Goal: Navigation & Orientation: Find specific page/section

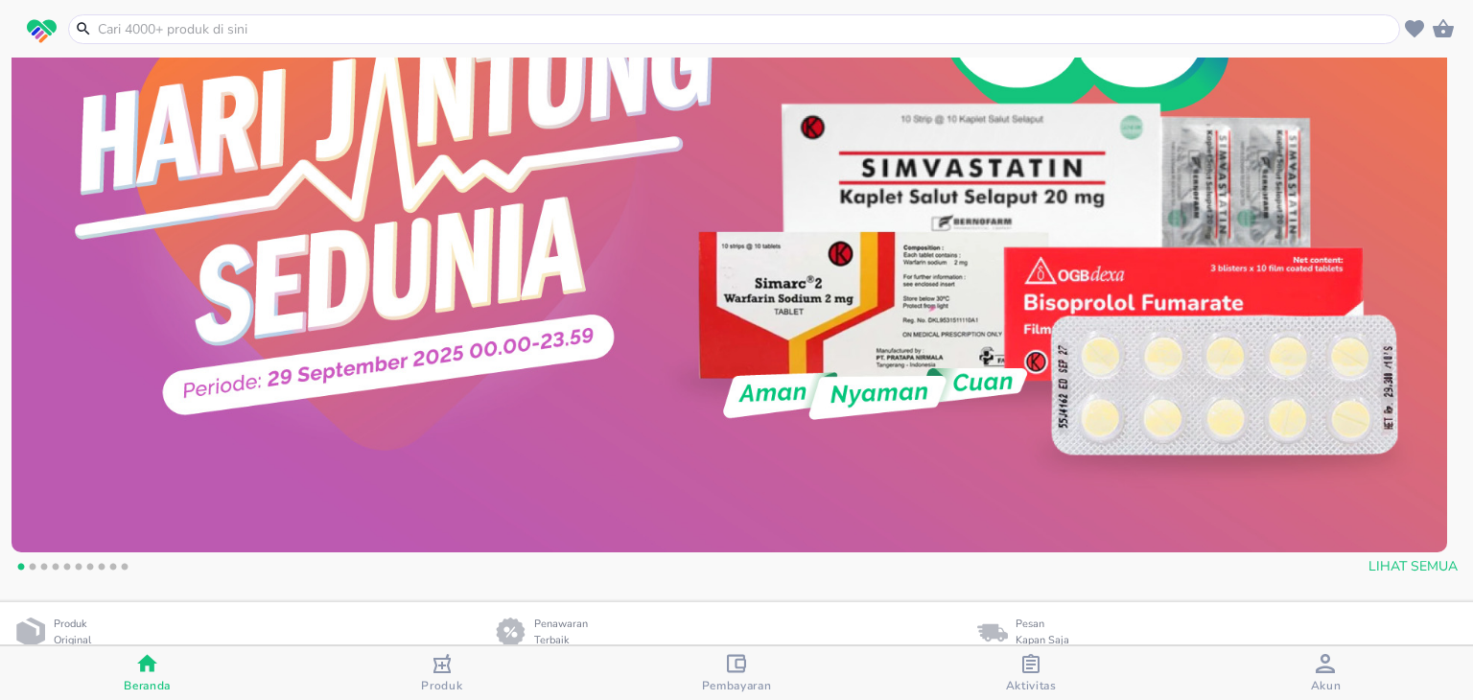
scroll to position [313, 0]
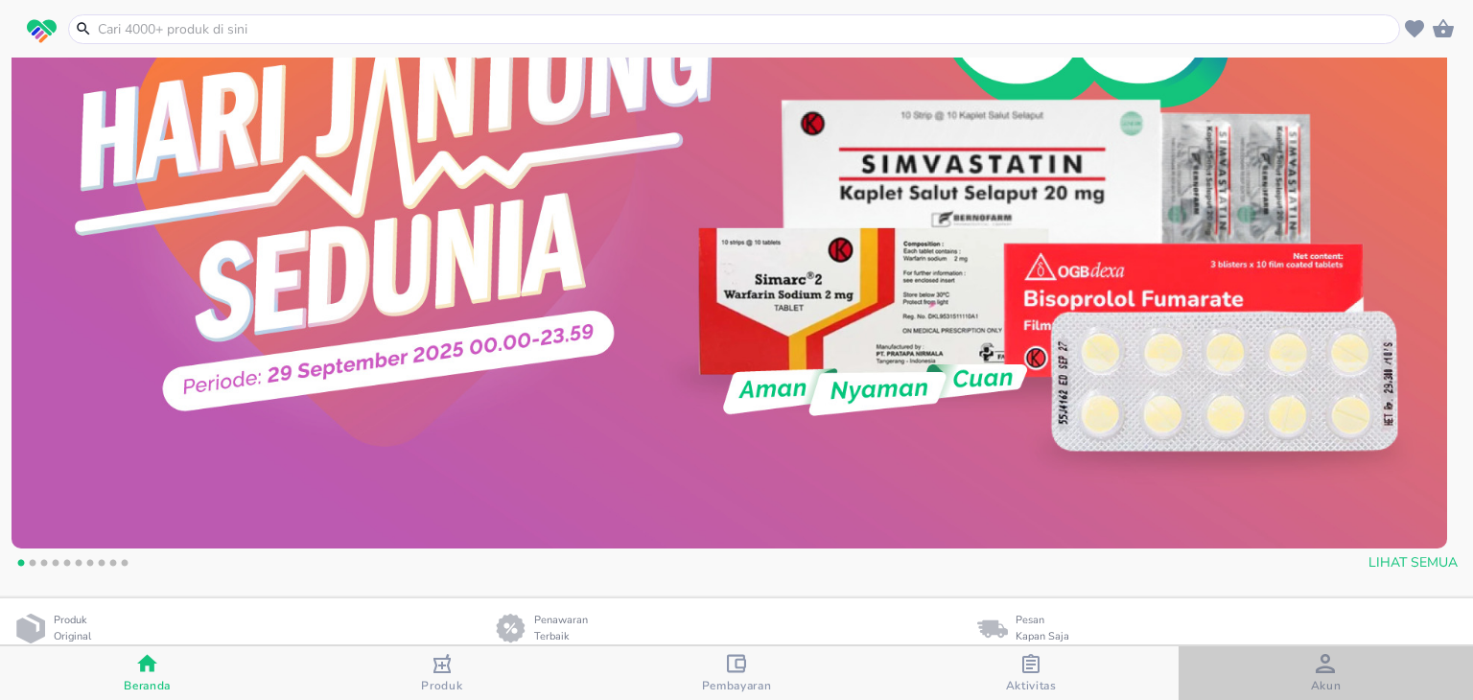
click at [1299, 682] on span "Akun" at bounding box center [1325, 673] width 283 height 39
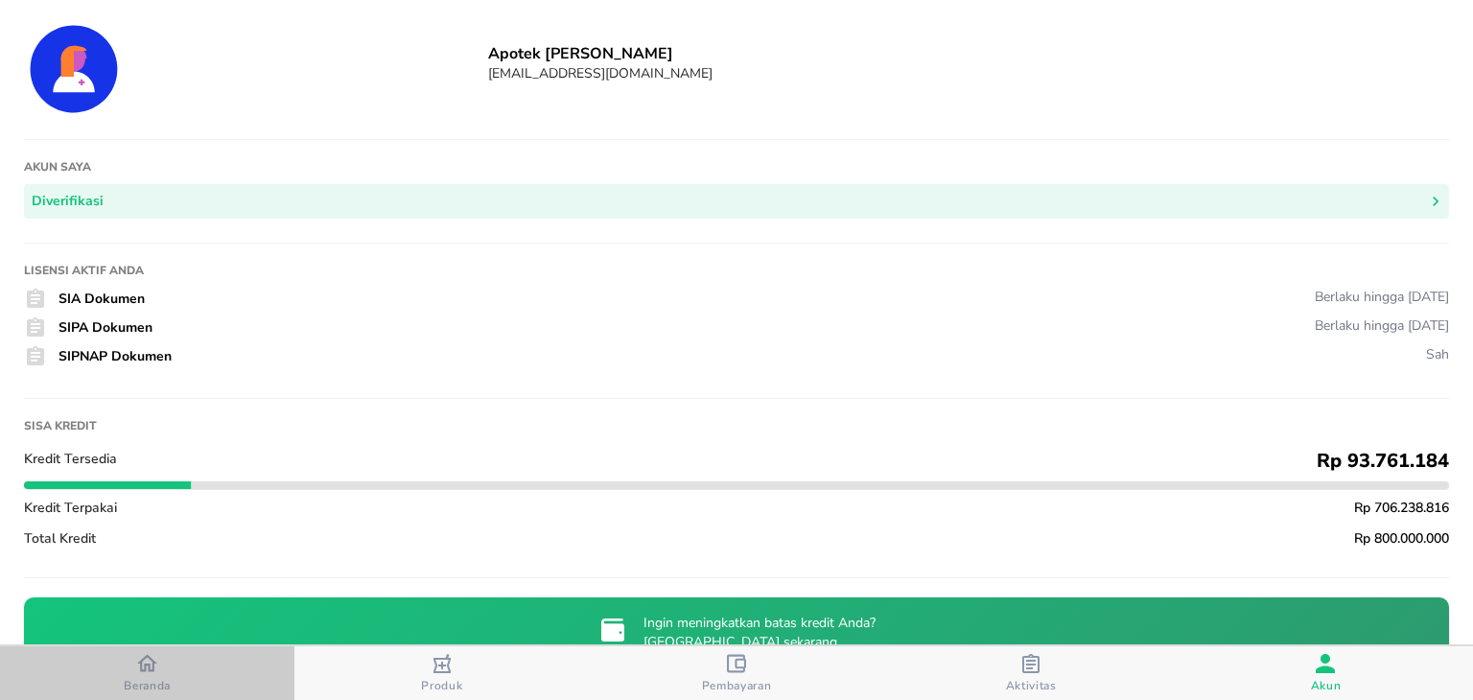
click at [145, 680] on span "Beranda" at bounding box center [147, 685] width 47 height 15
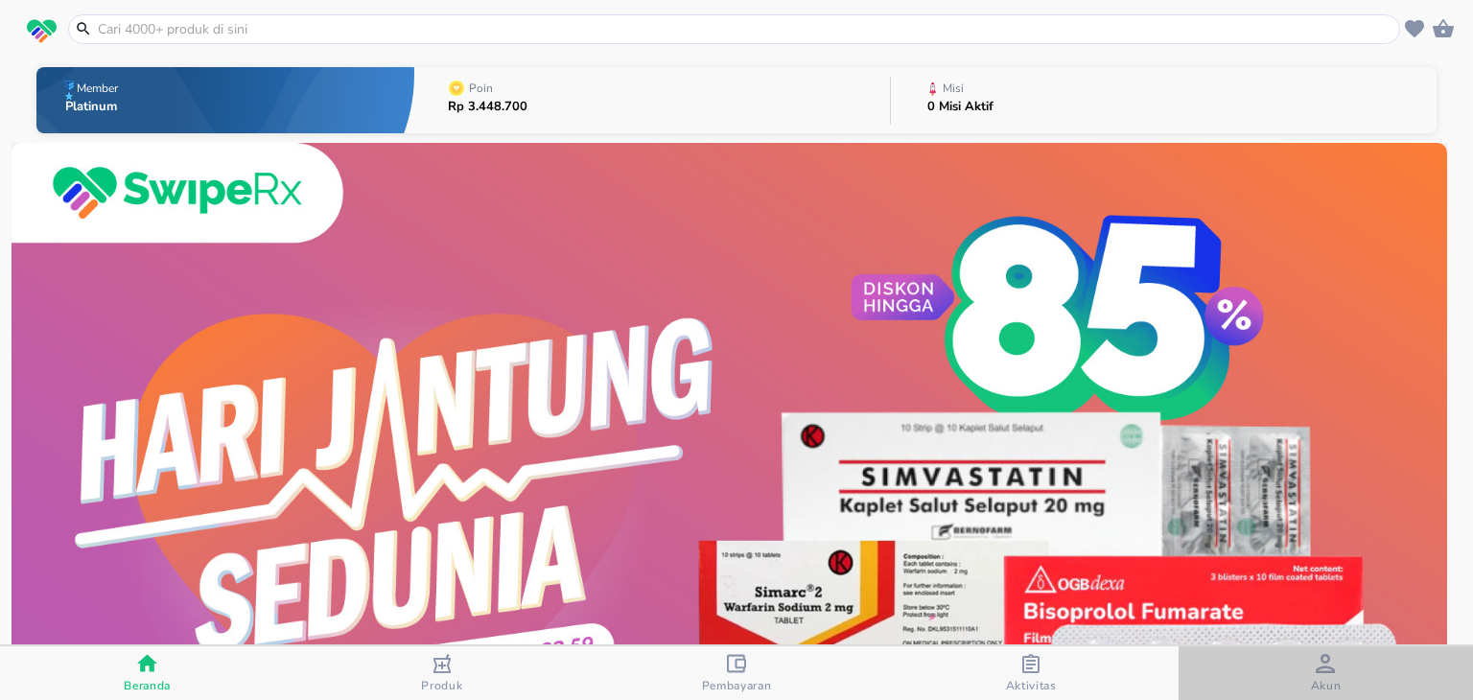
click at [1320, 673] on div "button" at bounding box center [1325, 666] width 19 height 24
